Goal: Task Accomplishment & Management: Complete application form

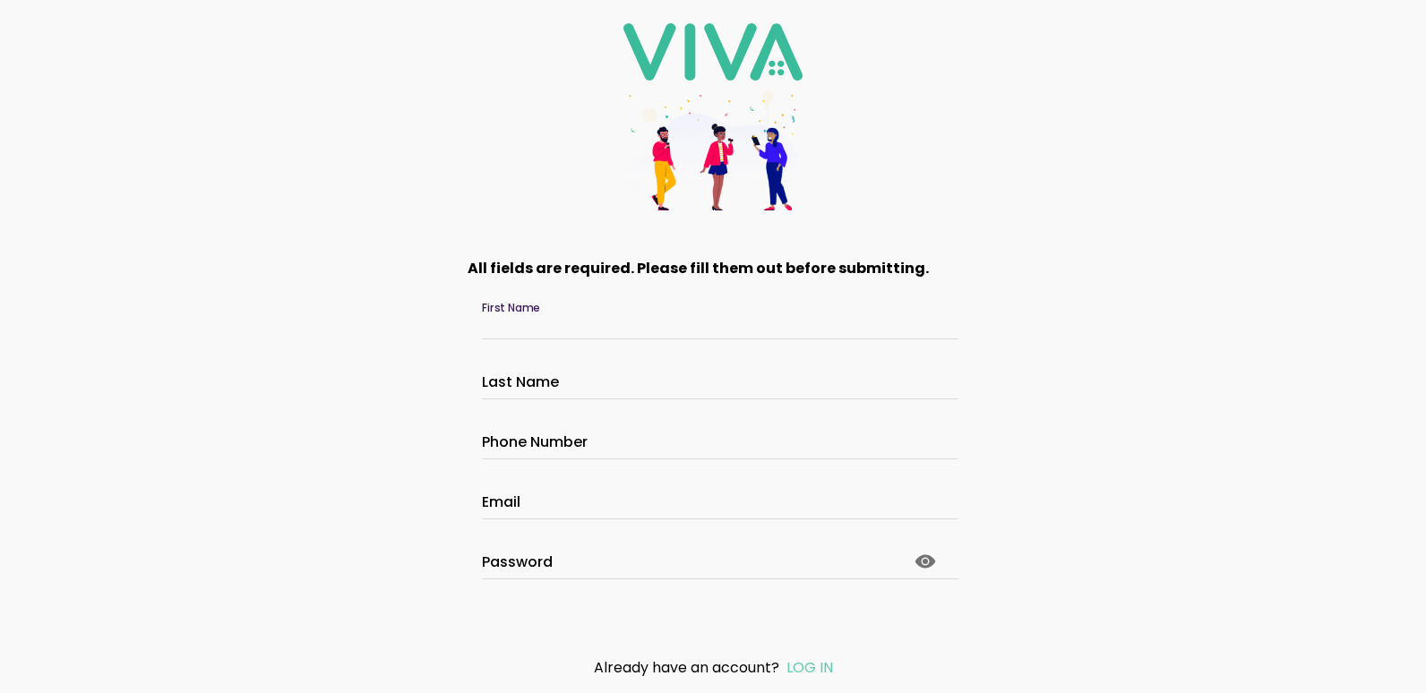
drag, startPoint x: 567, startPoint y: 323, endPoint x: 566, endPoint y: 348, distance: 25.1
drag, startPoint x: 566, startPoint y: 348, endPoint x: 458, endPoint y: 446, distance: 145.8
click at [458, 446] on form "All fields are required. Please fill them out before submitting. First Name Las…" at bounding box center [712, 474] width 537 height 481
click at [536, 97] on ion-col at bounding box center [713, 150] width 1388 height 130
click at [583, 551] on div at bounding box center [713, 565] width 462 height 28
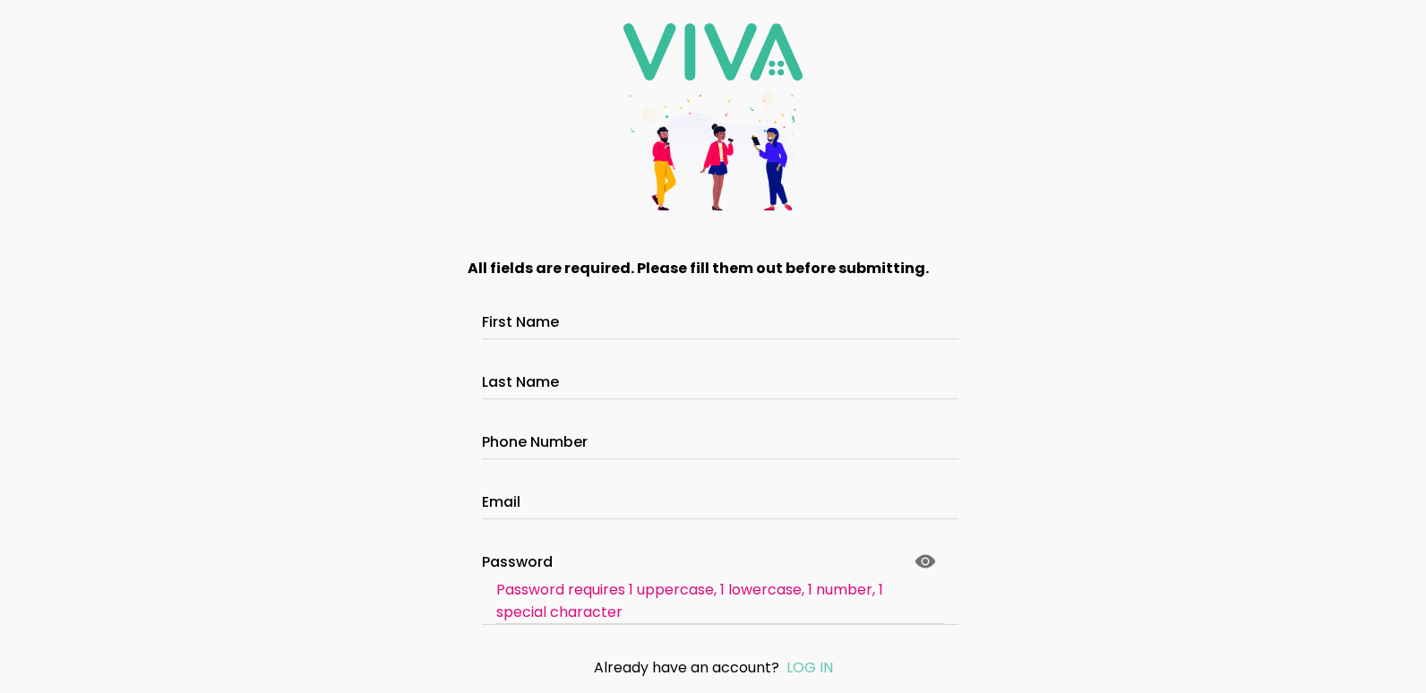
click at [915, 559] on icon at bounding box center [925, 560] width 21 height 13
click at [664, 0] on html "All fields are required. Please fill them out before submitting. First Name Las…" at bounding box center [713, 346] width 1426 height 693
drag, startPoint x: 578, startPoint y: 112, endPoint x: 536, endPoint y: 100, distance: 42.8
click at [572, 116] on ion-col at bounding box center [713, 150] width 1388 height 130
